Goal: Task Accomplishment & Management: Complete application form

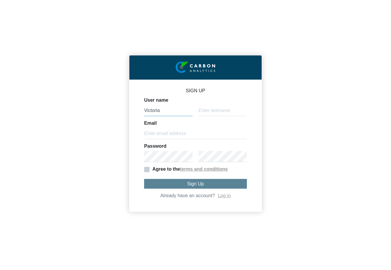
type input "Victoria"
type input "[PERSON_NAME]"
type input "[EMAIL_ADDRESS][DOMAIN_NAME]"
click at [144, 171] on span "Agree to the" at bounding box center [162, 169] width 36 height 5
click at [0, 0] on input "Agree to the terms and conditions" at bounding box center [0, 0] width 0 height 0
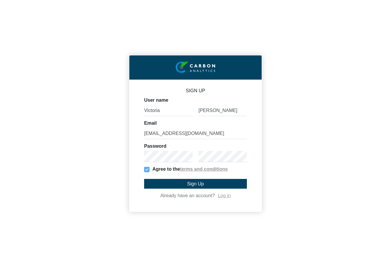
click at [155, 185] on button "Sign Up" at bounding box center [195, 184] width 103 height 10
type input "victoria.[PERSON_NAME]"
type input "[EMAIL_ADDRESS][DOMAIN_NAME]"
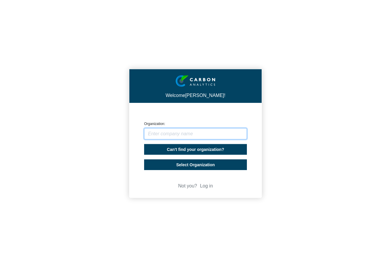
click at [202, 136] on input "text" at bounding box center [195, 133] width 103 height 11
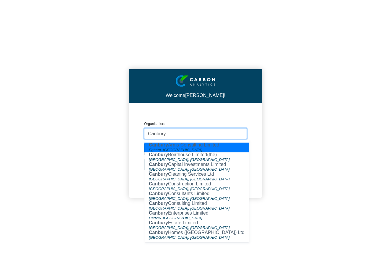
type input "Canbury"
drag, startPoint x: 225, startPoint y: 118, endPoint x: 238, endPoint y: 114, distance: 12.9
click at [238, 114] on p "CREATE ORGANIZATION" at bounding box center [195, 114] width 103 height 5
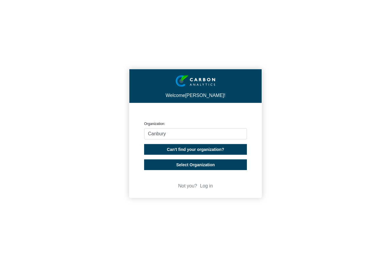
click at [212, 149] on span "Can't find your organization?" at bounding box center [195, 149] width 57 height 5
select select "[GEOGRAPHIC_DATA]"
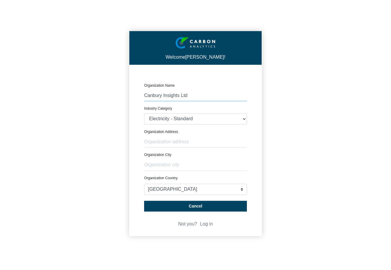
type input "Canbury Insights Ltd"
type input "[STREET_ADDRESS][PERSON_NAME]"
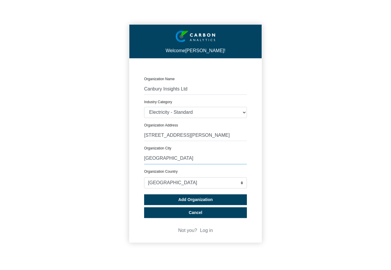
type input "[GEOGRAPHIC_DATA]"
select select "[GEOGRAPHIC_DATA]"
click at [201, 199] on span "Add Organization" at bounding box center [195, 200] width 35 height 5
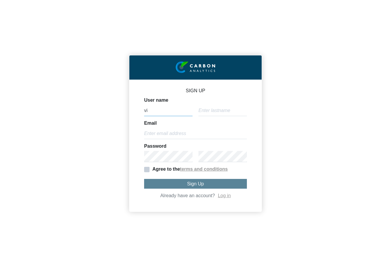
type input "v"
type input "Victoria"
type input "[PERSON_NAME]"
type input "[EMAIL_ADDRESS][DOMAIN_NAME]"
click at [148, 171] on span "Agree to the" at bounding box center [162, 169] width 36 height 5
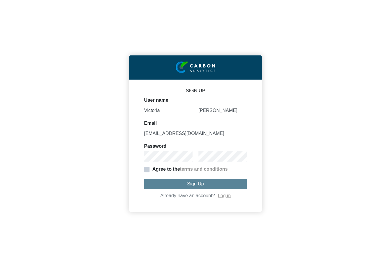
click at [0, 0] on input "Agree to the terms and conditions" at bounding box center [0, 0] width 0 height 0
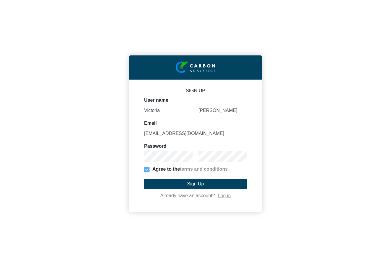
click at [151, 182] on button "Sign Up" at bounding box center [195, 184] width 103 height 10
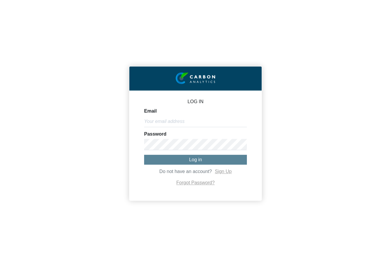
click at [243, 134] on div "Password" at bounding box center [195, 141] width 103 height 18
click at [213, 123] on input "Email" at bounding box center [195, 121] width 103 height 11
type input "Victoria"
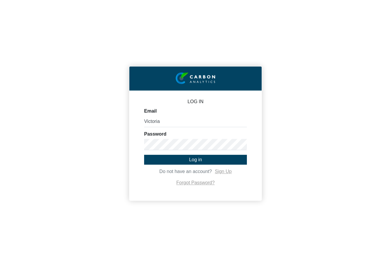
click at [188, 161] on button "Log in" at bounding box center [195, 160] width 103 height 10
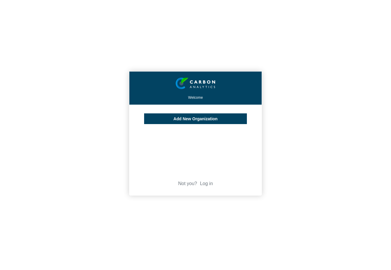
click at [205, 122] on button "Add New Organization" at bounding box center [195, 119] width 103 height 11
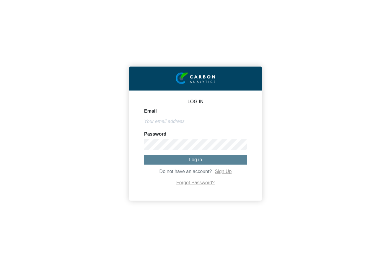
click at [189, 121] on input "Email" at bounding box center [195, 121] width 103 height 11
type input "Victoria"
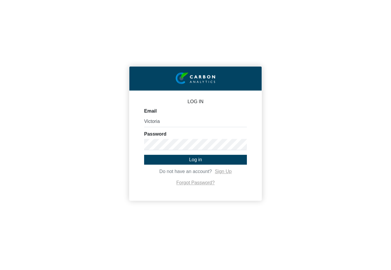
click at [193, 159] on span "Log in" at bounding box center [195, 159] width 13 height 5
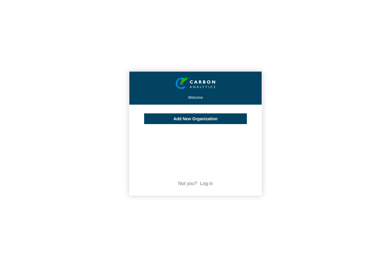
click at [196, 119] on span "Add New Organization" at bounding box center [195, 119] width 44 height 5
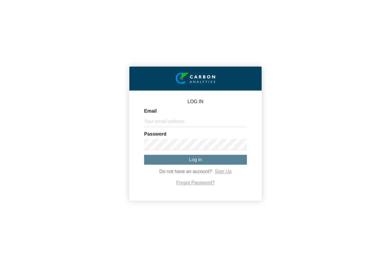
click at [202, 120] on input "Email" at bounding box center [195, 121] width 103 height 11
click at [224, 137] on div "Password" at bounding box center [195, 141] width 103 height 18
